Goal: Information Seeking & Learning: Learn about a topic

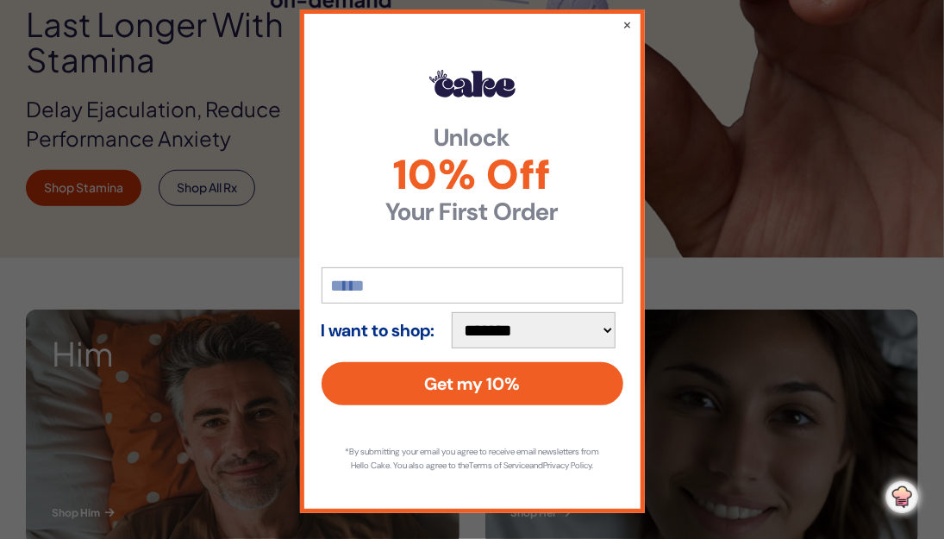
scroll to position [28, 0]
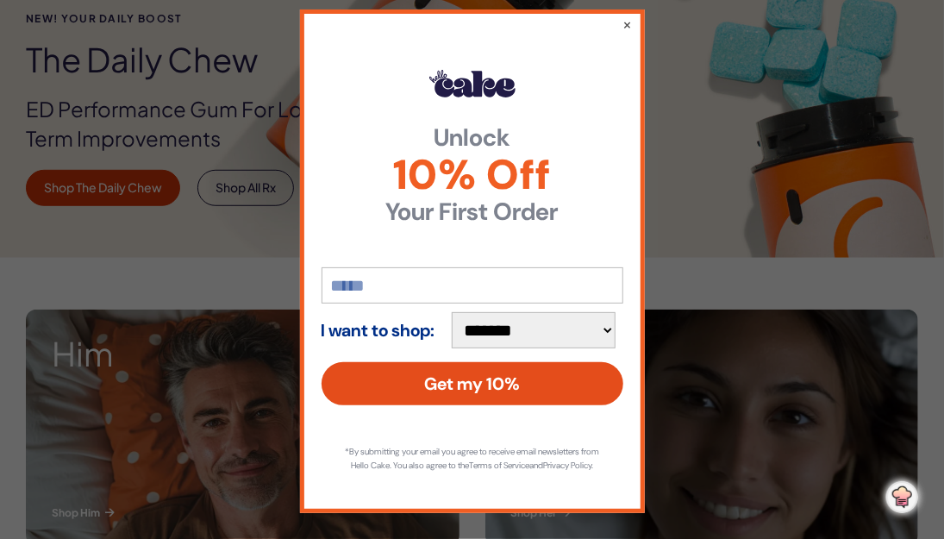
click at [422, 365] on button "Get my 10%" at bounding box center [473, 383] width 302 height 43
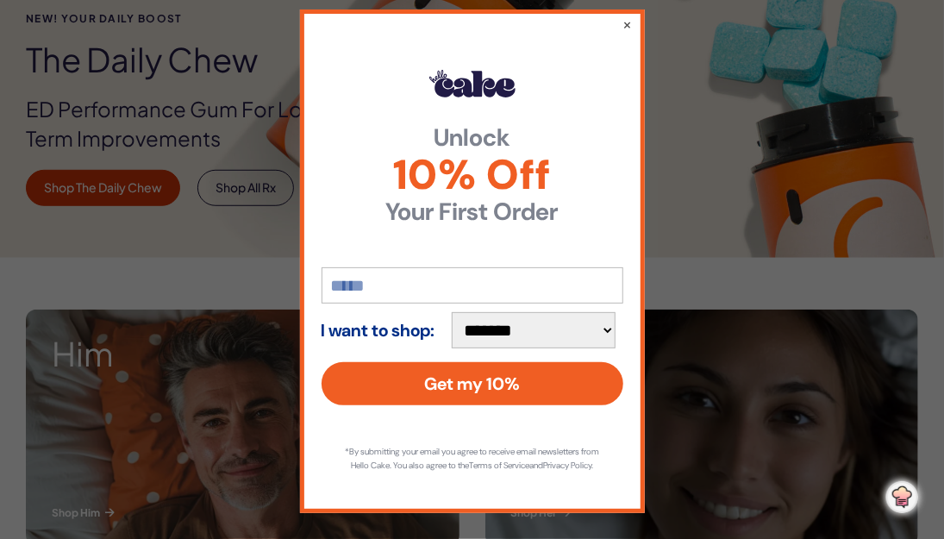
click at [341, 275] on input "email" at bounding box center [473, 285] width 302 height 36
type input "**********"
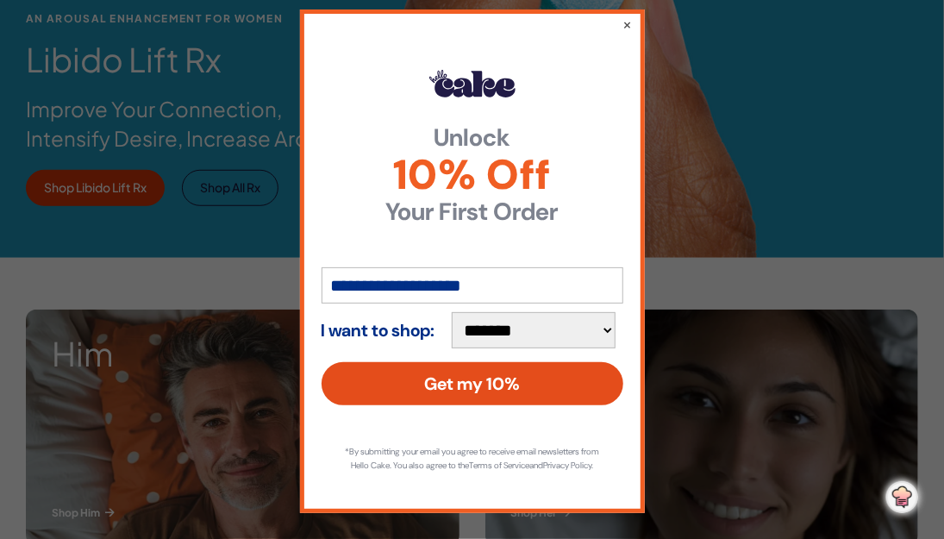
click at [475, 366] on button "Get my 10%" at bounding box center [473, 383] width 302 height 43
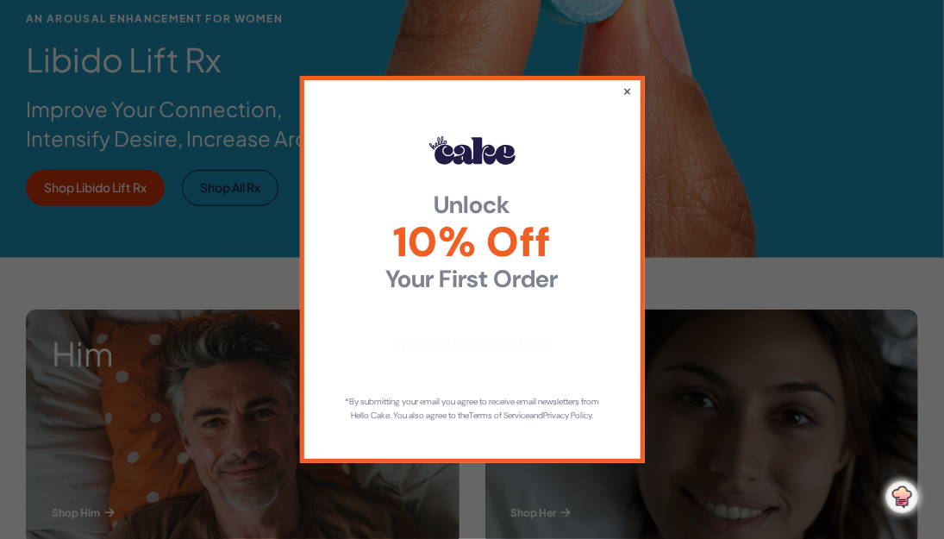
scroll to position [0, 0]
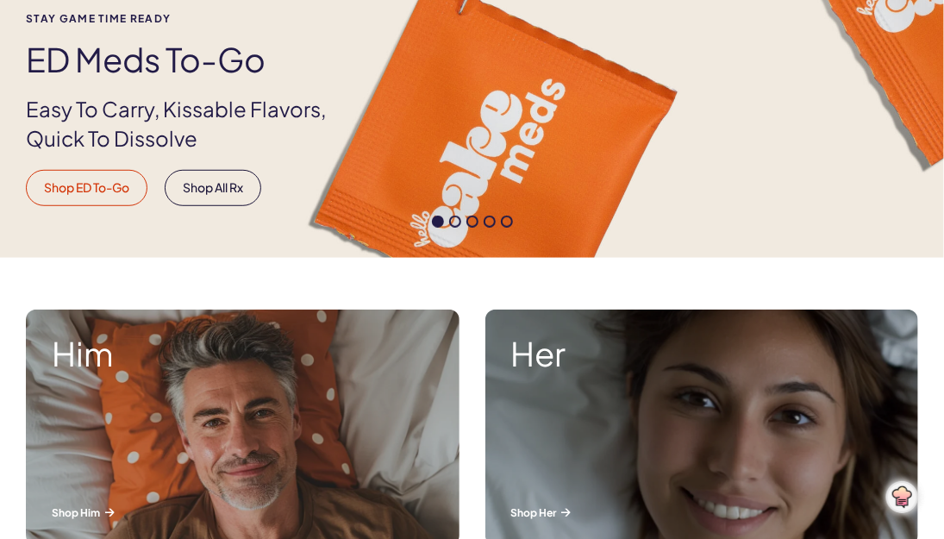
click at [87, 189] on link "Shop ED To-Go" at bounding box center [87, 188] width 122 height 36
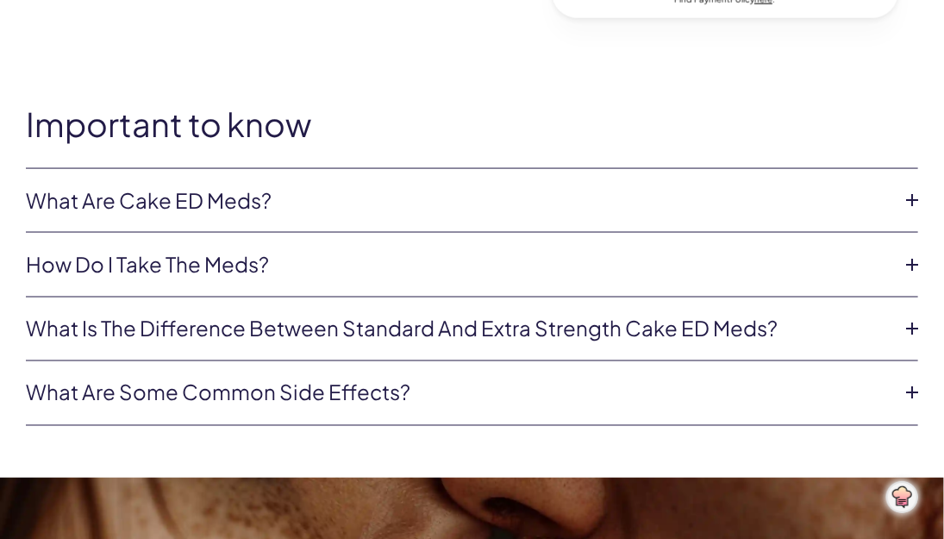
scroll to position [948, 0]
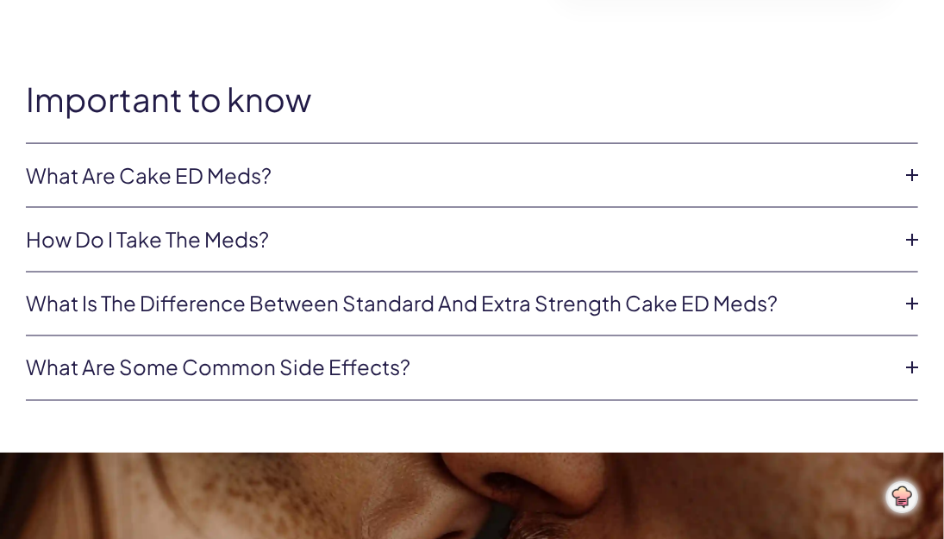
click at [176, 178] on link "What are Cake ED Meds?" at bounding box center [458, 175] width 865 height 29
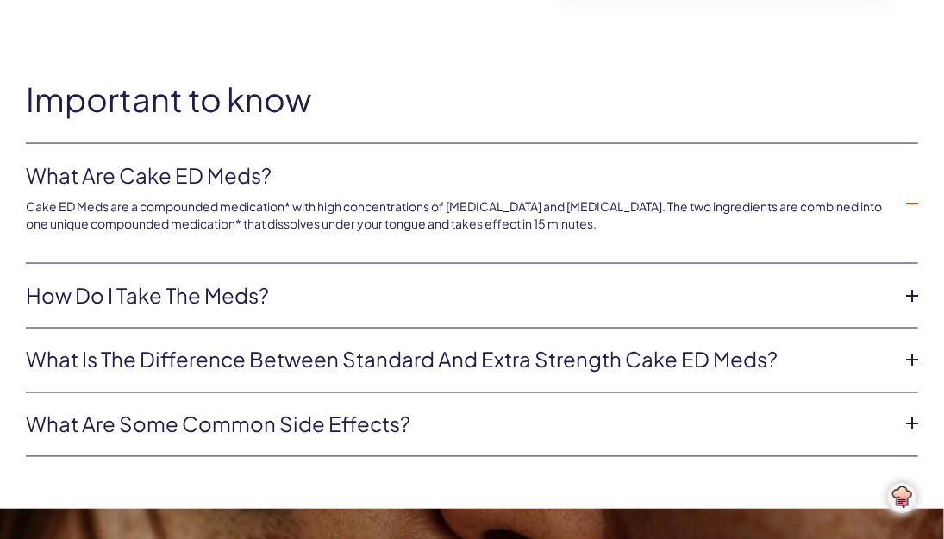
click at [181, 295] on link "How do I take the meds?" at bounding box center [458, 295] width 865 height 29
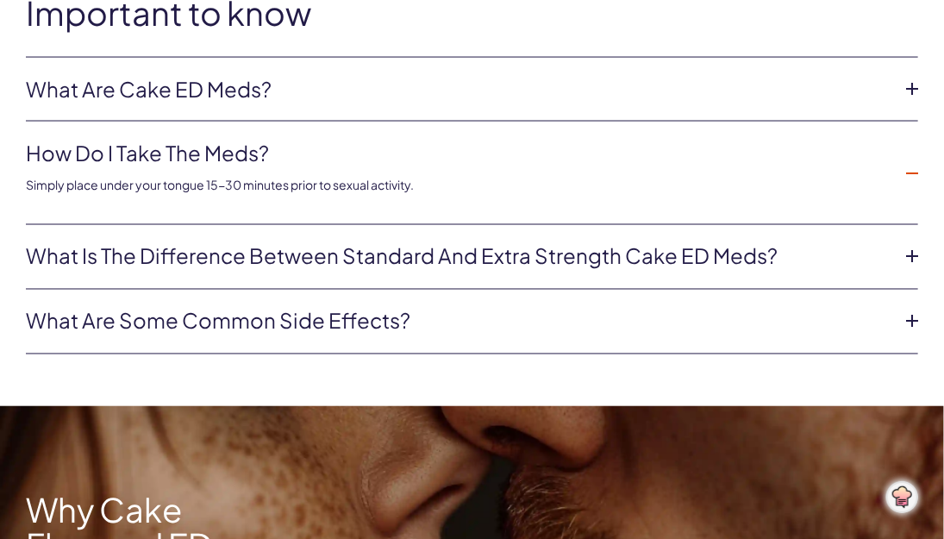
scroll to position [1121, 0]
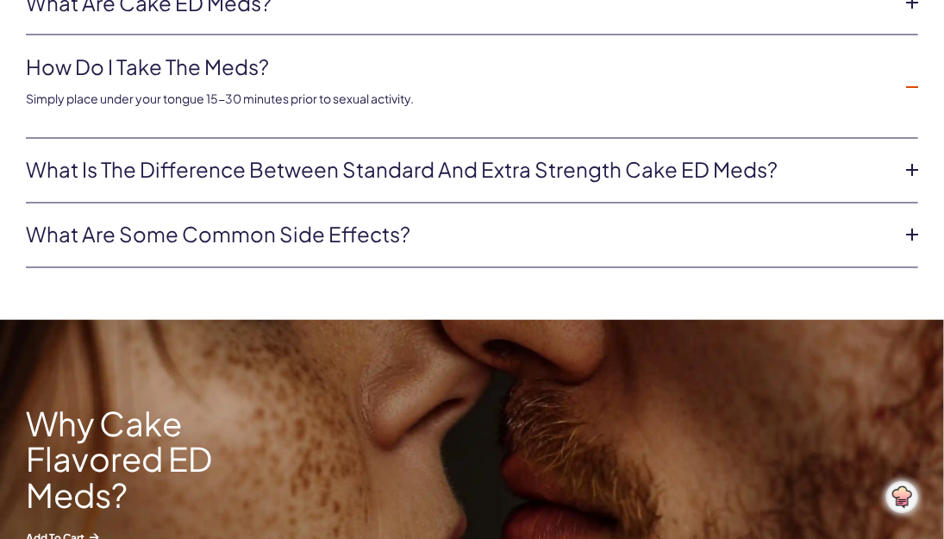
click at [290, 238] on link "What are some common side effects?" at bounding box center [458, 235] width 865 height 29
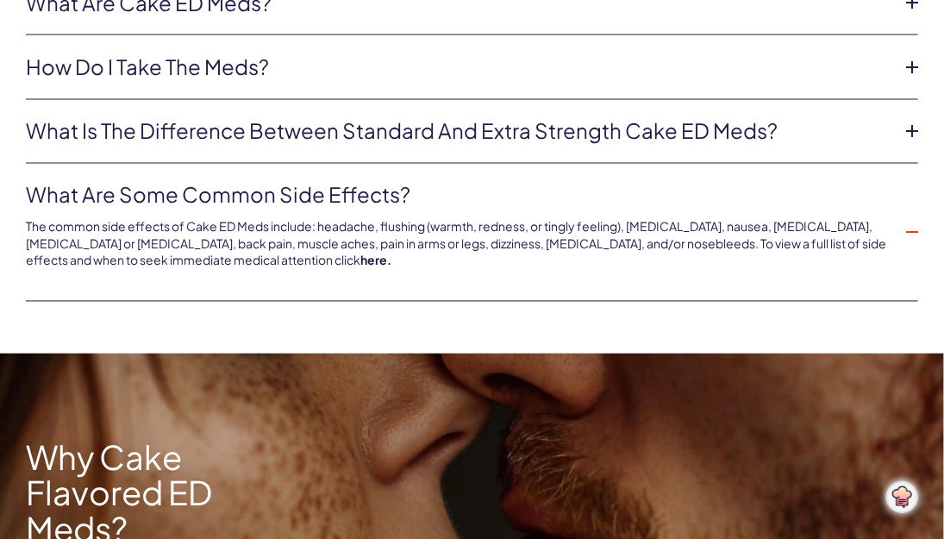
click at [379, 260] on link "here." at bounding box center [375, 261] width 31 height 16
